Goal: Navigation & Orientation: Find specific page/section

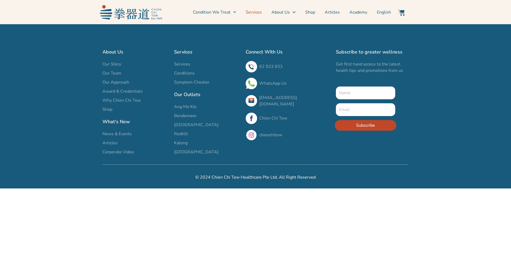
click at [257, 13] on link "Services" at bounding box center [254, 12] width 16 height 13
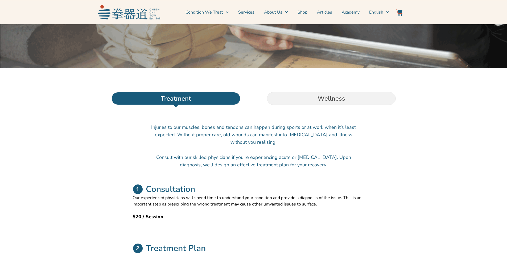
scroll to position [115, 0]
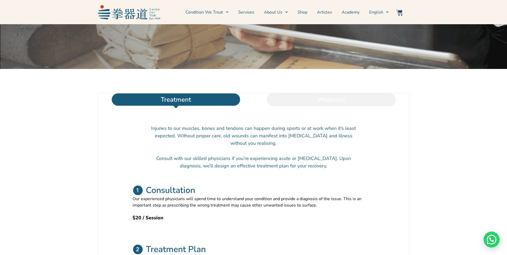
click at [327, 106] on li "Wellness" at bounding box center [331, 99] width 155 height 13
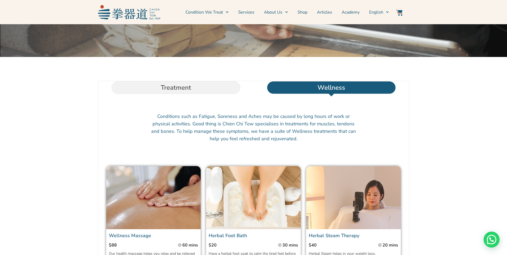
scroll to position [95, 0]
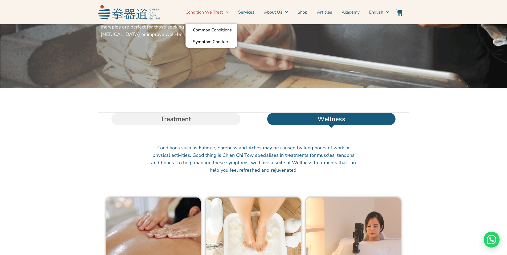
click at [129, 12] on img at bounding box center [129, 12] width 62 height 14
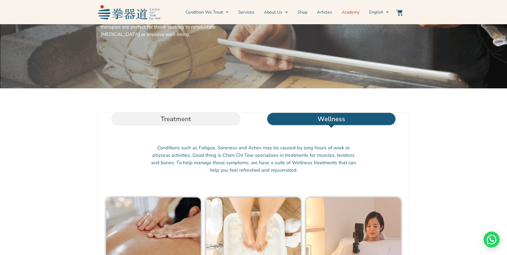
click at [349, 14] on link "Academy" at bounding box center [351, 12] width 18 height 13
click at [142, 16] on img at bounding box center [129, 12] width 62 height 14
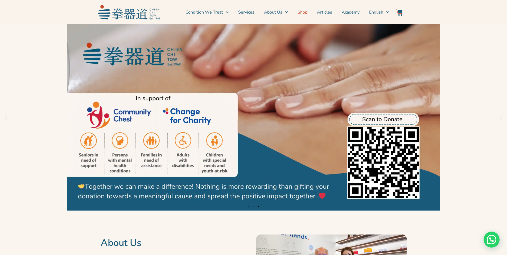
click at [305, 13] on link "Shop" at bounding box center [303, 12] width 10 height 13
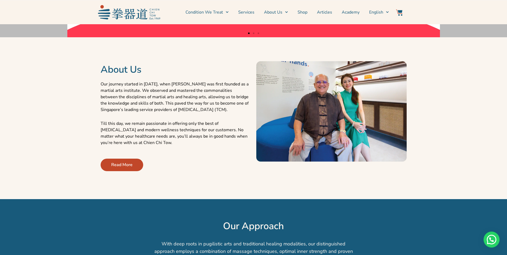
scroll to position [274, 0]
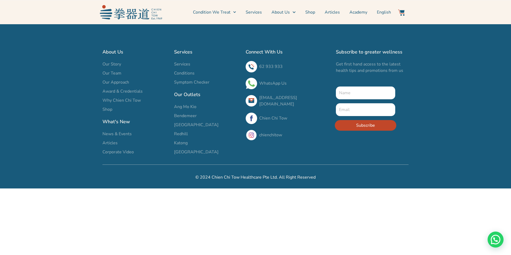
click at [188, 106] on span "Ang Mo Kio" at bounding box center [185, 107] width 22 height 6
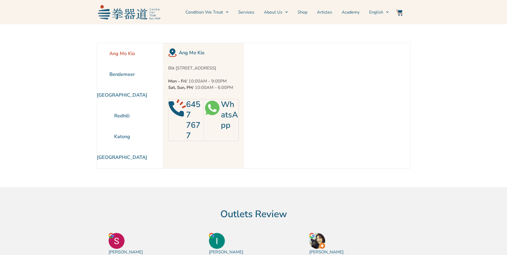
scroll to position [24, 0]
